Goal: Information Seeking & Learning: Learn about a topic

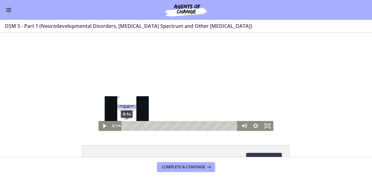
click at [126, 126] on div "0:14" at bounding box center [180, 126] width 109 height 10
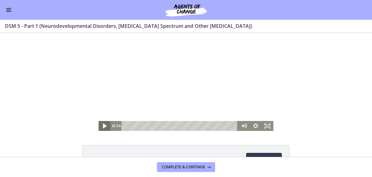
click at [103, 127] on icon "Play Video" at bounding box center [105, 126] width 4 height 5
click at [101, 128] on icon "Pause" at bounding box center [104, 126] width 12 height 10
click at [101, 128] on icon "Play Video" at bounding box center [105, 126] width 12 height 10
click at [101, 128] on icon "Pause" at bounding box center [104, 126] width 14 height 12
click at [101, 128] on icon "Play Video" at bounding box center [105, 126] width 12 height 10
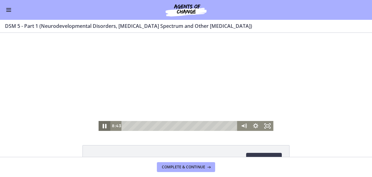
click at [101, 128] on icon "Pause" at bounding box center [104, 126] width 14 height 12
click at [101, 128] on icon "Play Video" at bounding box center [105, 126] width 12 height 10
click at [101, 128] on icon "Pause" at bounding box center [104, 126] width 12 height 10
click at [100, 126] on icon "Play Video" at bounding box center [105, 126] width 14 height 12
click at [100, 126] on icon "Pause" at bounding box center [104, 126] width 12 height 10
